Goal: Transaction & Acquisition: Book appointment/travel/reservation

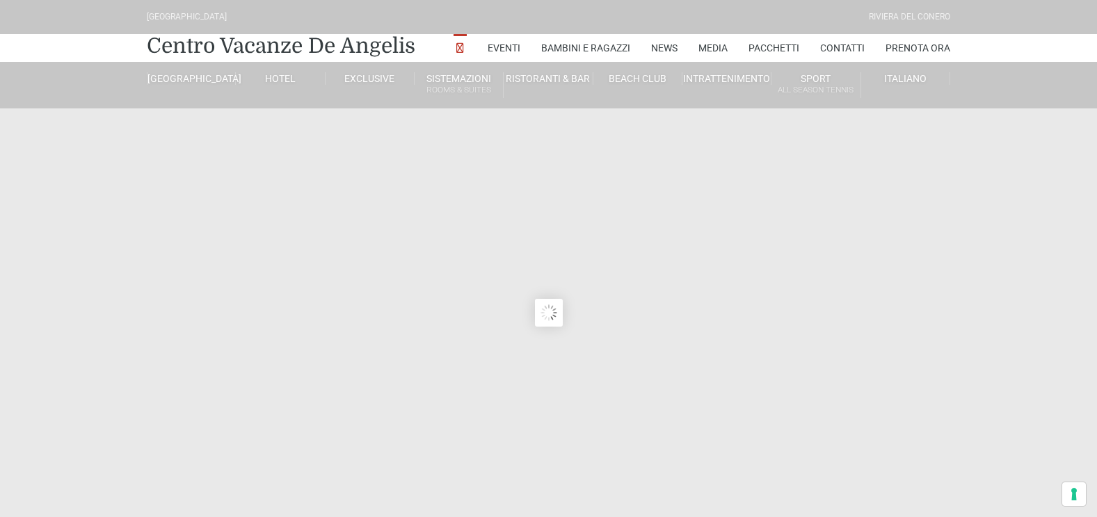
type input "[DATE]"
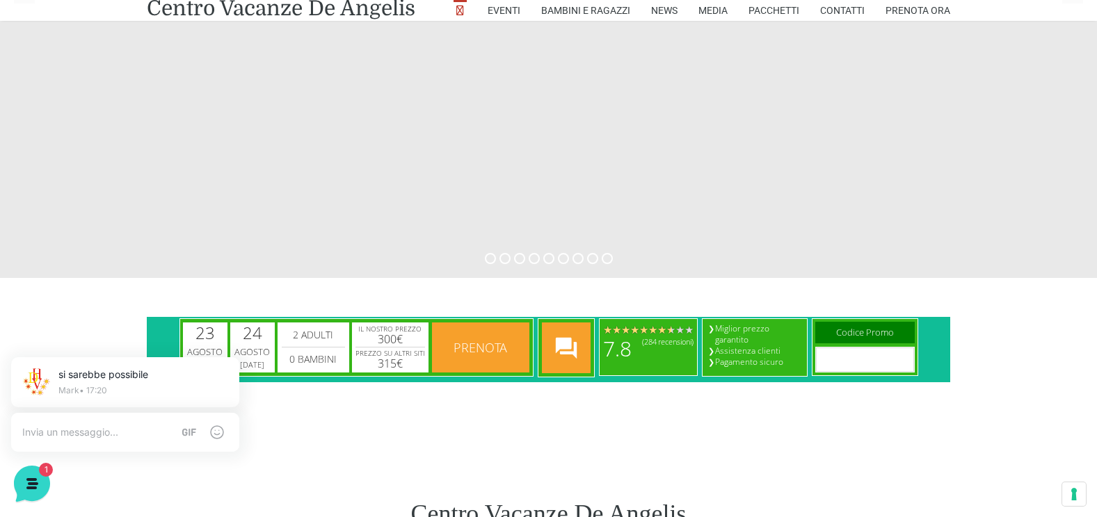
scroll to position [556, 0]
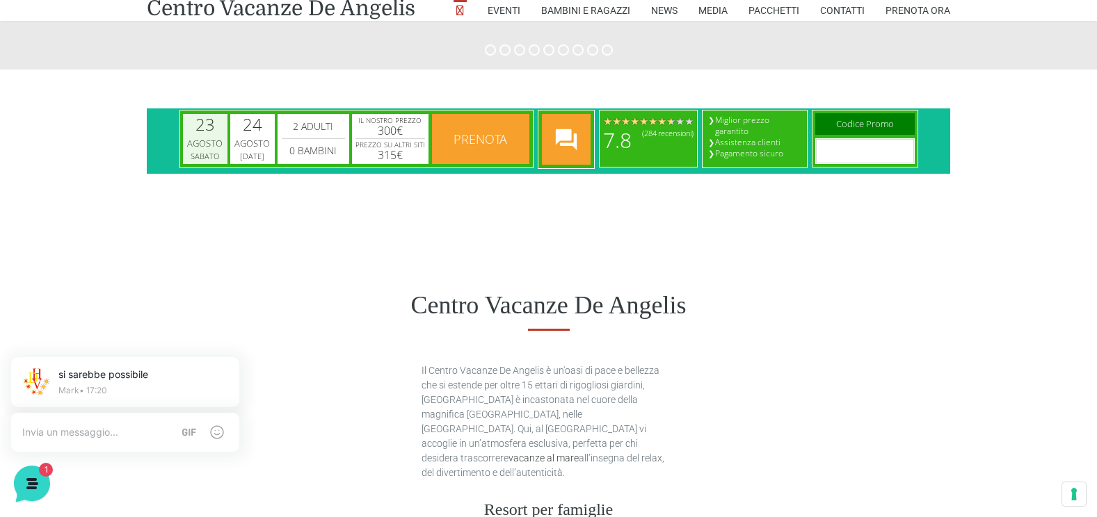
click at [204, 149] on div "Agosto" at bounding box center [205, 144] width 40 height 14
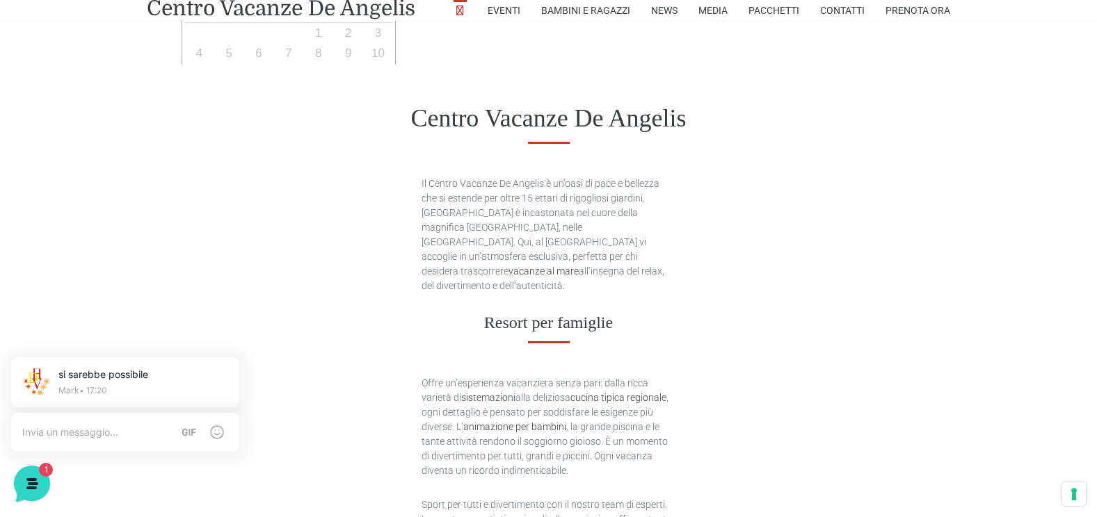
scroll to position [626, 0]
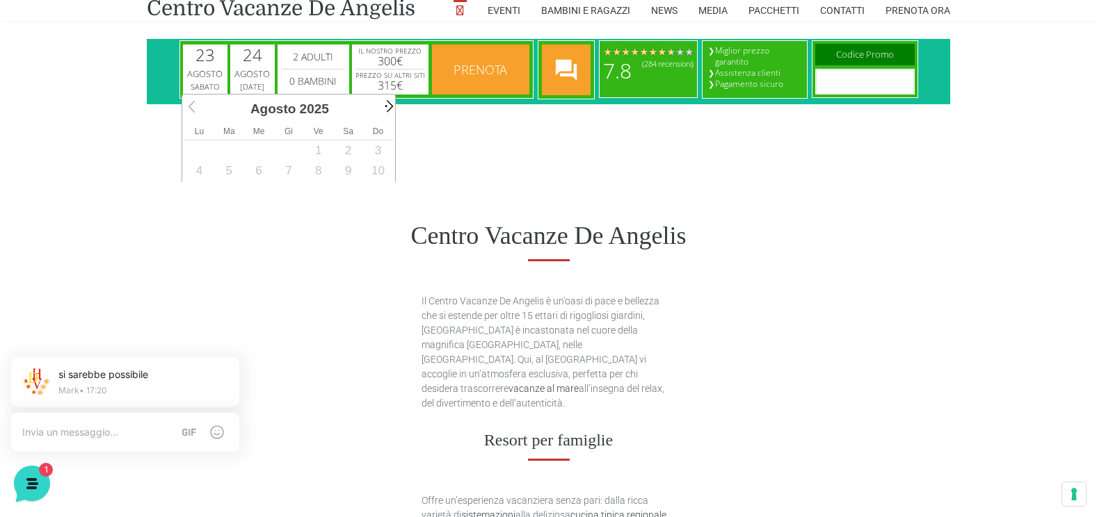
click at [387, 111] on span "Next" at bounding box center [388, 106] width 16 height 16
click at [188, 106] on span "Prev" at bounding box center [194, 106] width 16 height 16
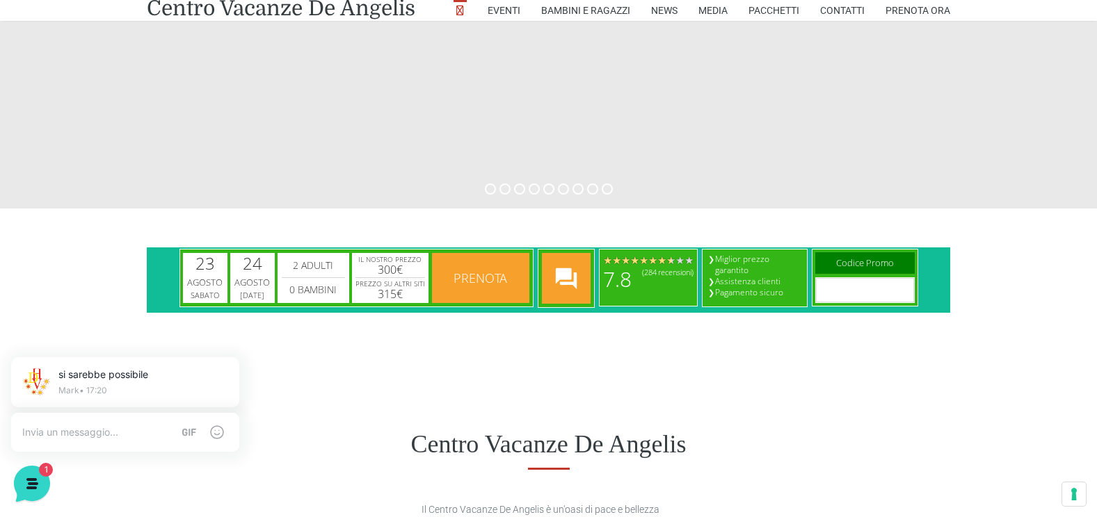
click at [469, 291] on span "Prenota" at bounding box center [480, 278] width 90 height 50
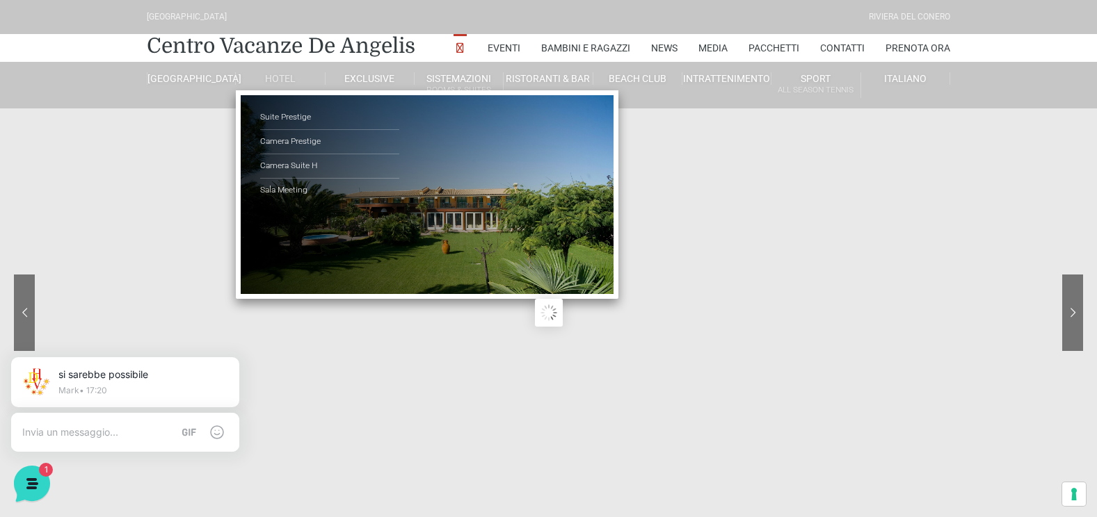
click at [282, 83] on link "Hotel" at bounding box center [280, 78] width 89 height 13
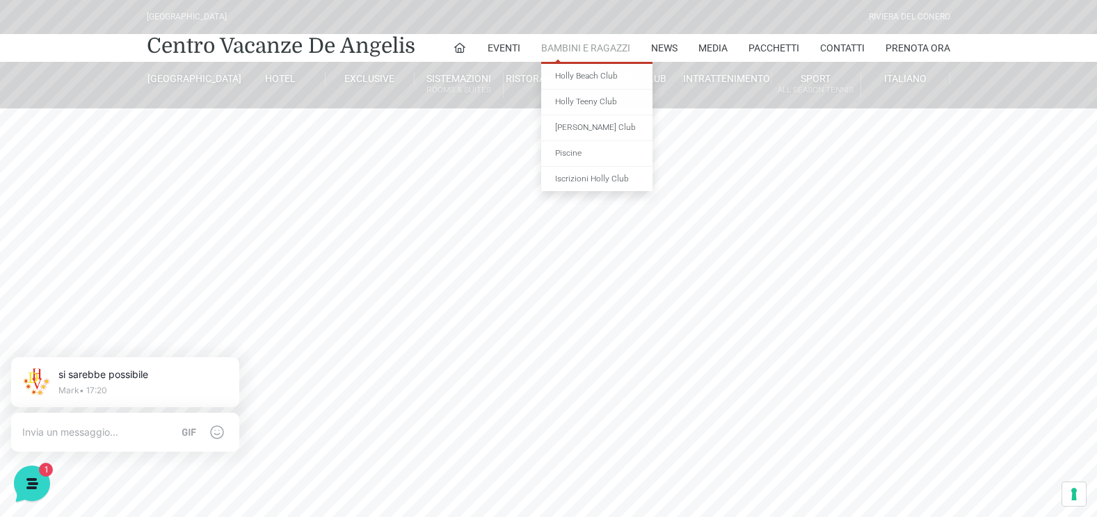
click at [593, 44] on link "Bambini e Ragazzi" at bounding box center [585, 48] width 89 height 28
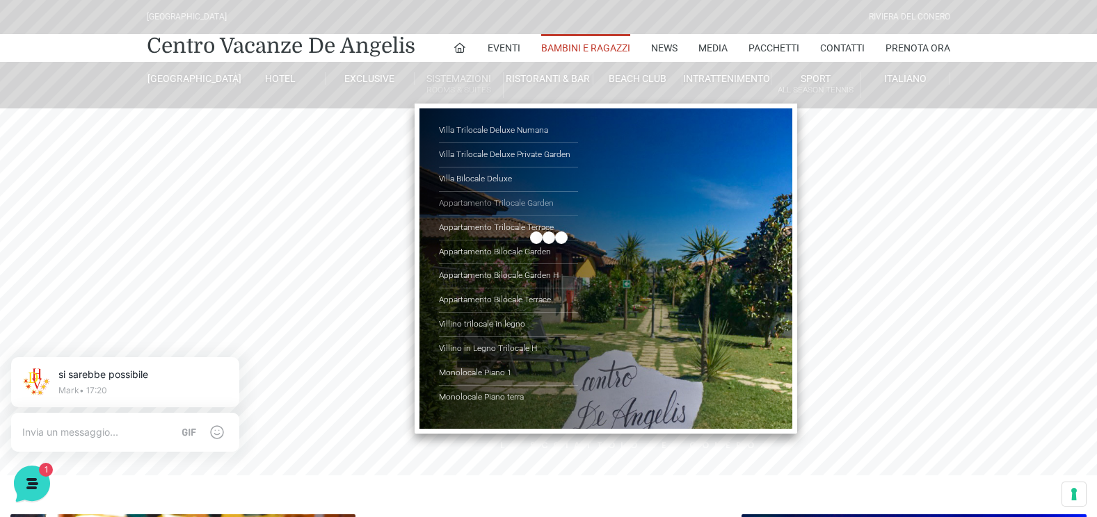
click at [543, 202] on link "Appartamento Trilocale Garden" at bounding box center [508, 204] width 139 height 24
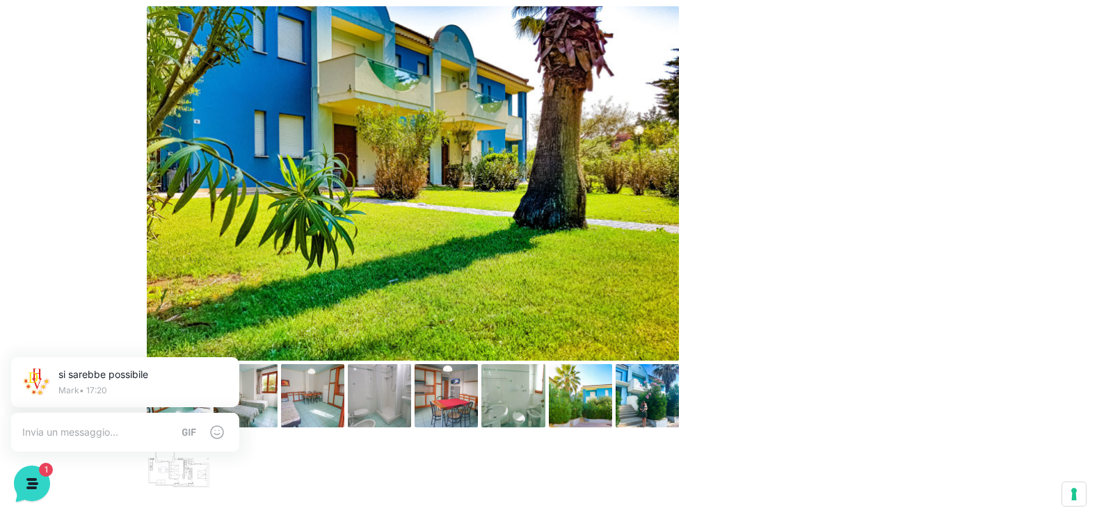
scroll to position [626, 0]
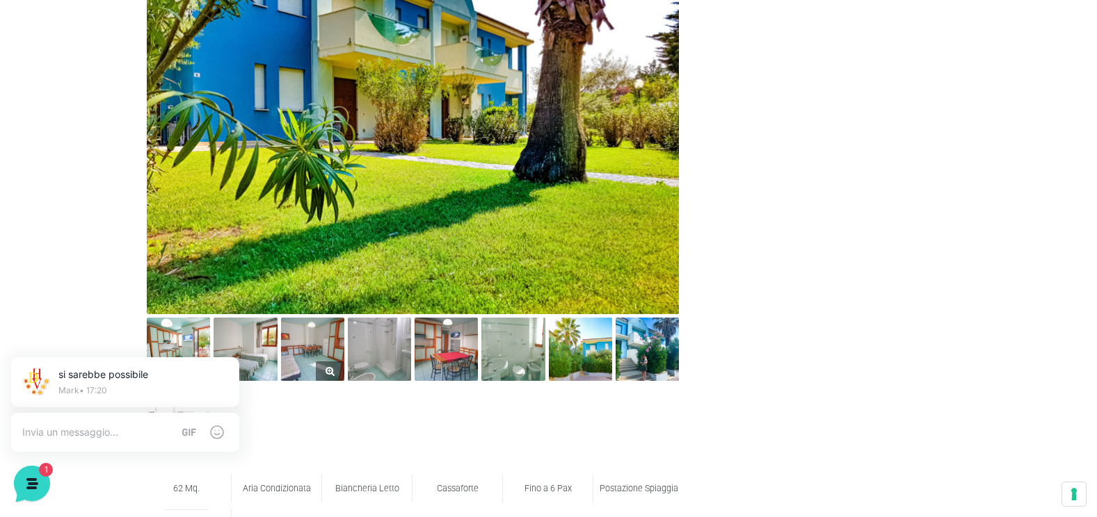
click at [326, 344] on img at bounding box center [312, 349] width 63 height 63
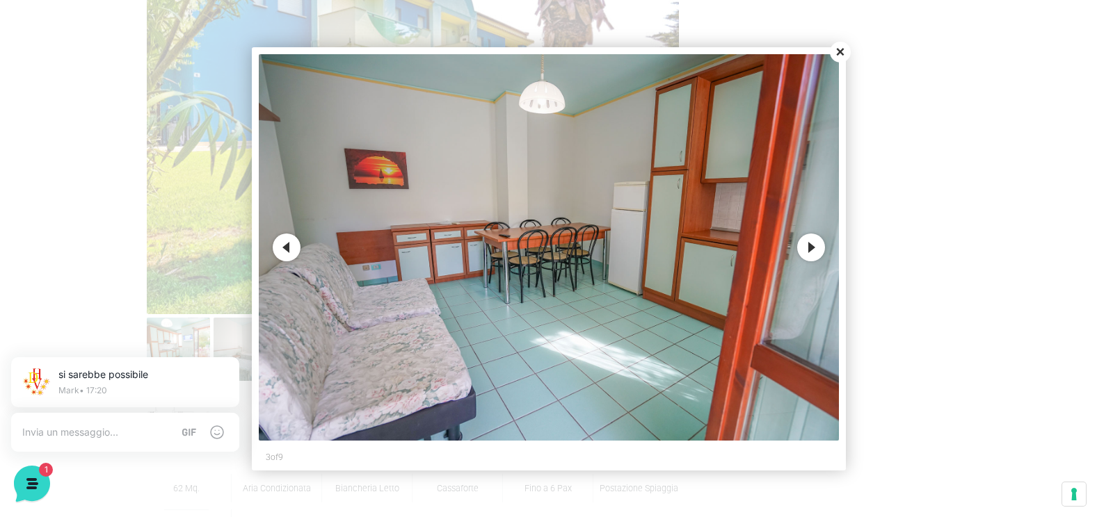
click at [814, 251] on button "Next" at bounding box center [811, 248] width 28 height 28
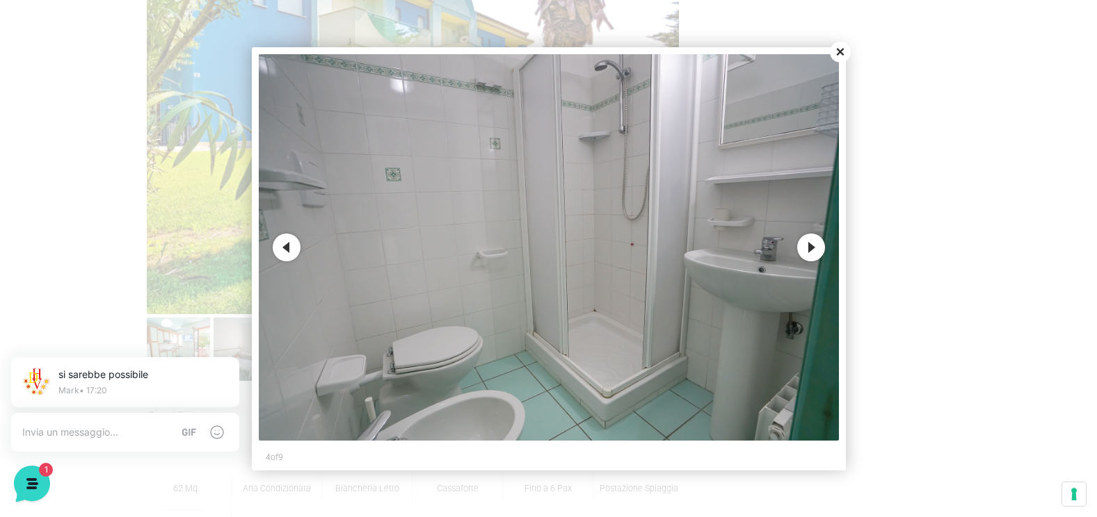
click at [814, 251] on button "Next" at bounding box center [811, 248] width 28 height 28
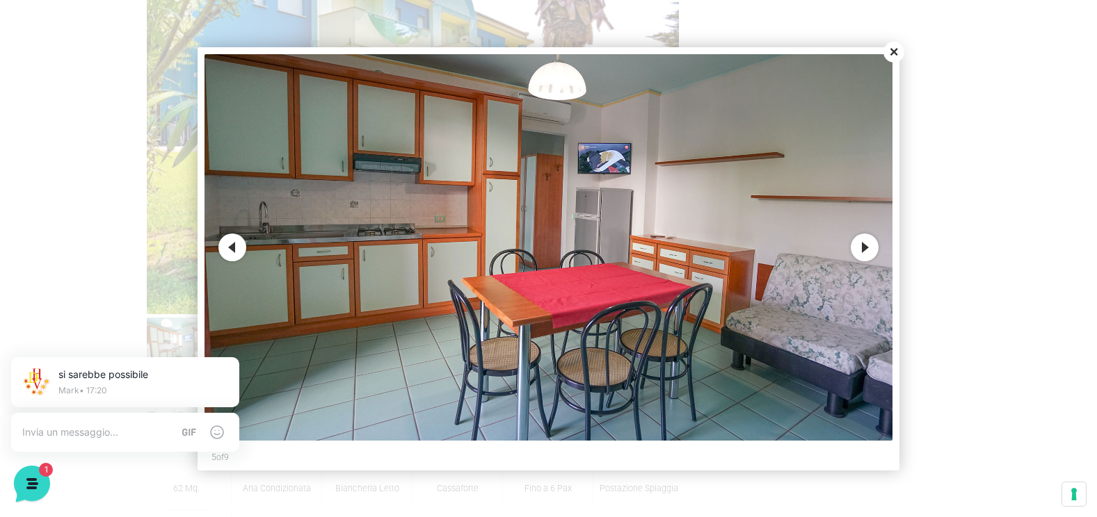
click at [866, 250] on button "Next" at bounding box center [865, 248] width 28 height 28
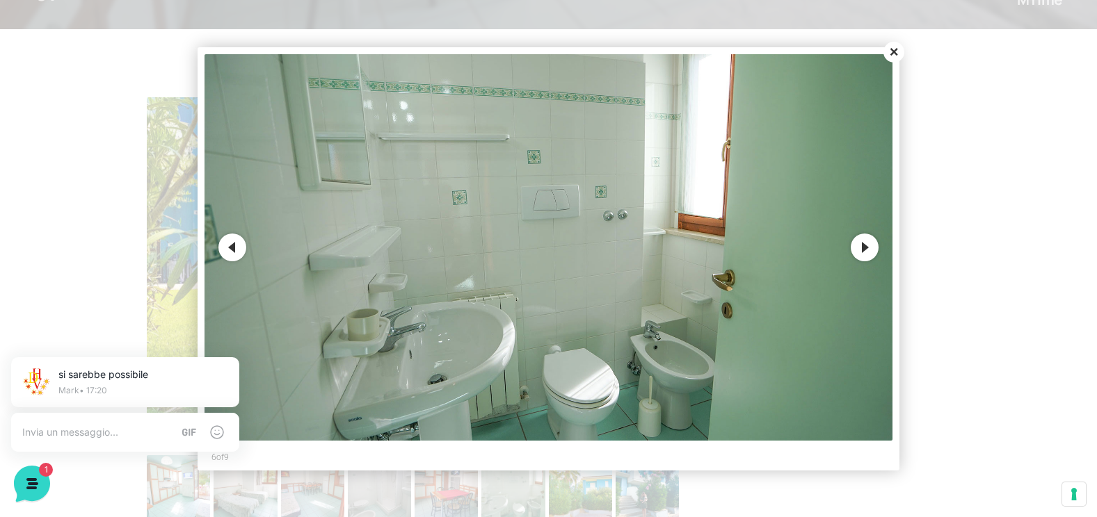
scroll to position [487, 0]
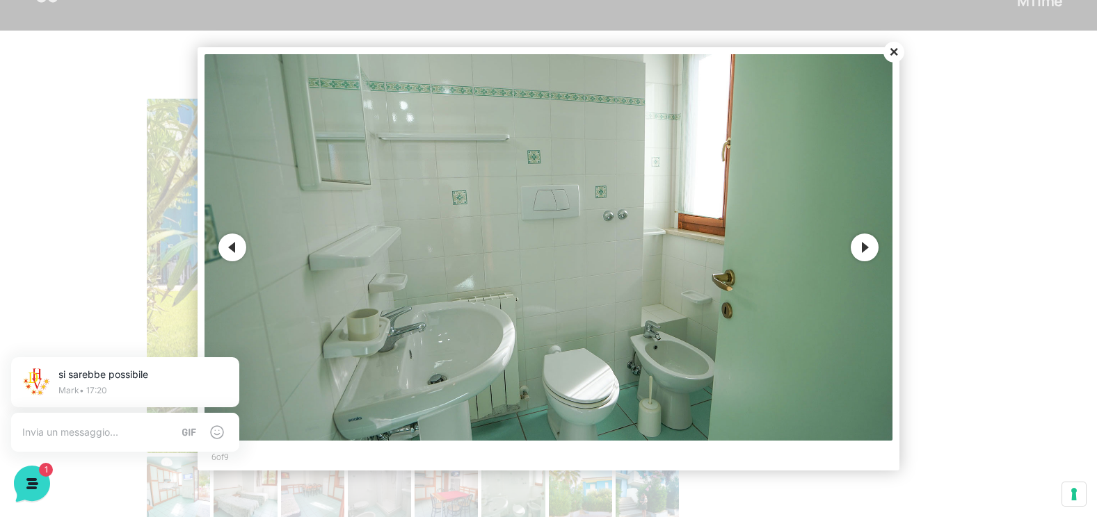
click at [890, 52] on button "Close" at bounding box center [893, 52] width 21 height 21
